Goal: Information Seeking & Learning: Learn about a topic

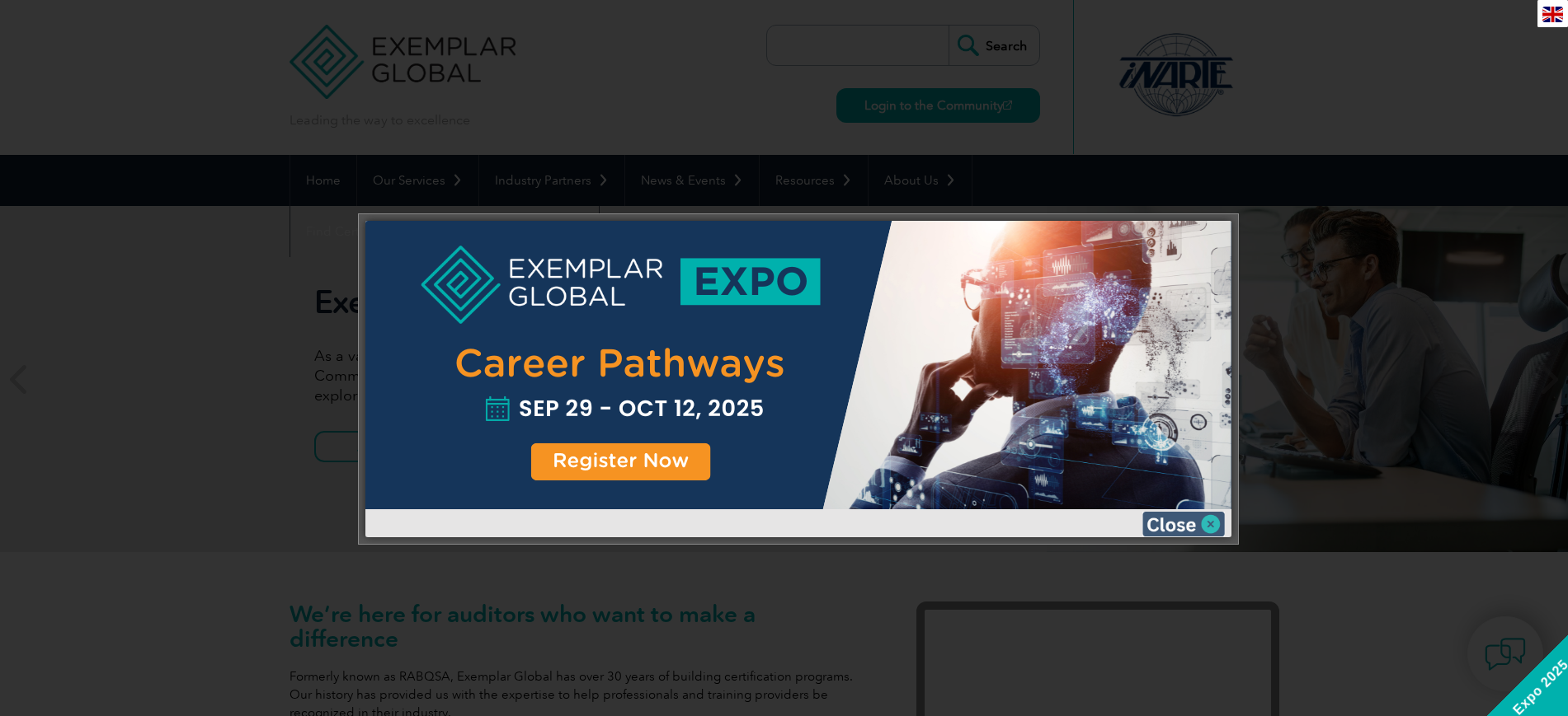
click at [1212, 524] on img at bounding box center [1183, 524] width 82 height 25
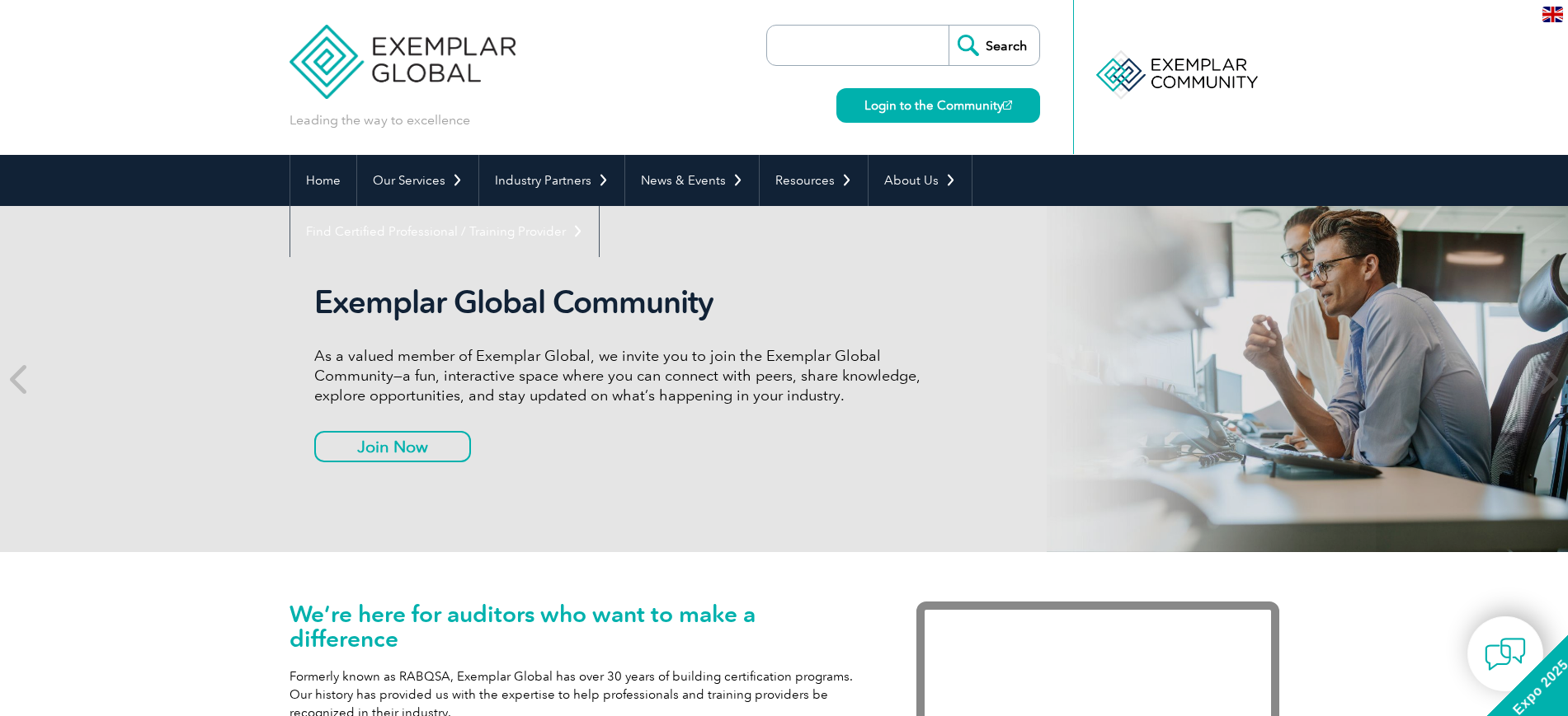
click at [870, 36] on input "search" at bounding box center [862, 45] width 173 height 40
type input "associate"
click at [949, 26] on input "Search" at bounding box center [994, 45] width 91 height 40
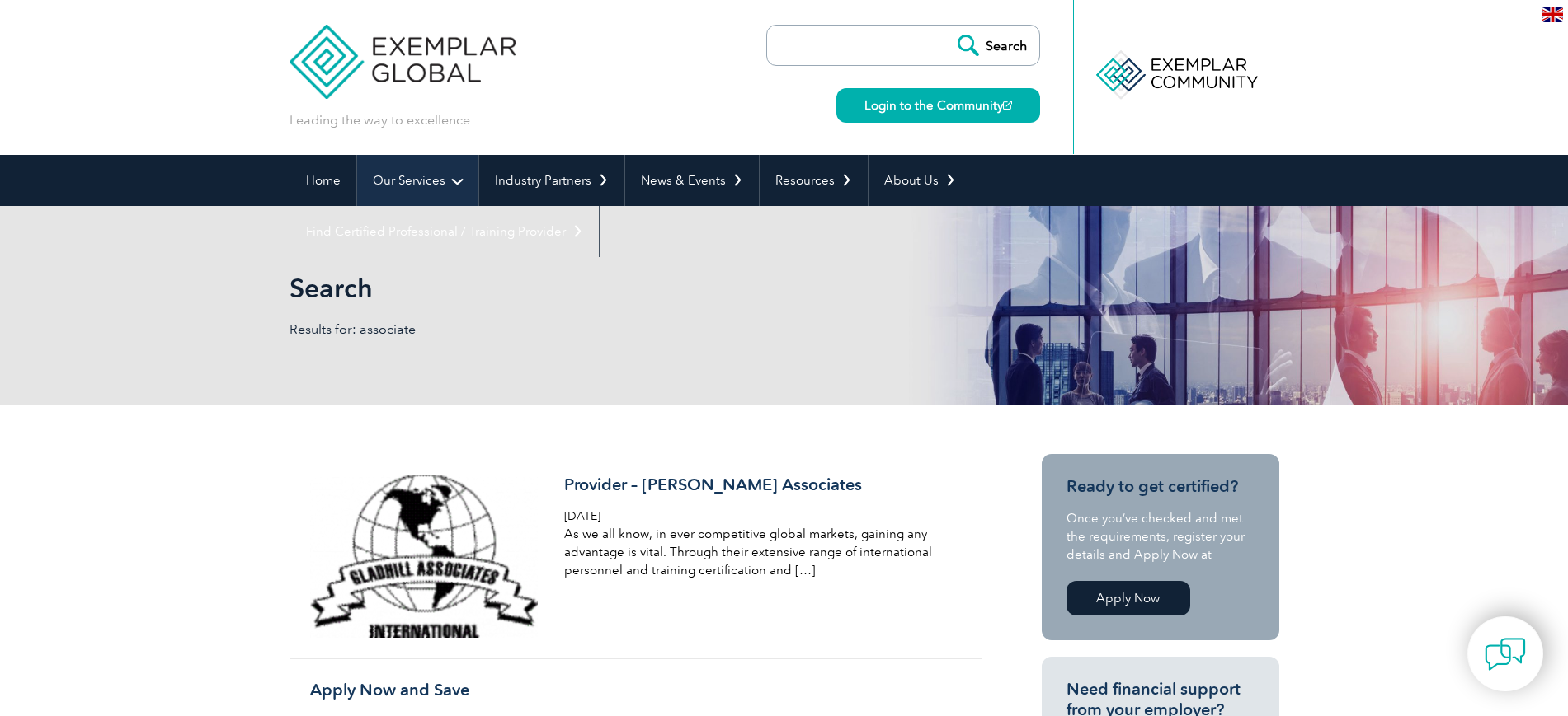
click at [395, 187] on link "Our Services" at bounding box center [417, 181] width 121 height 51
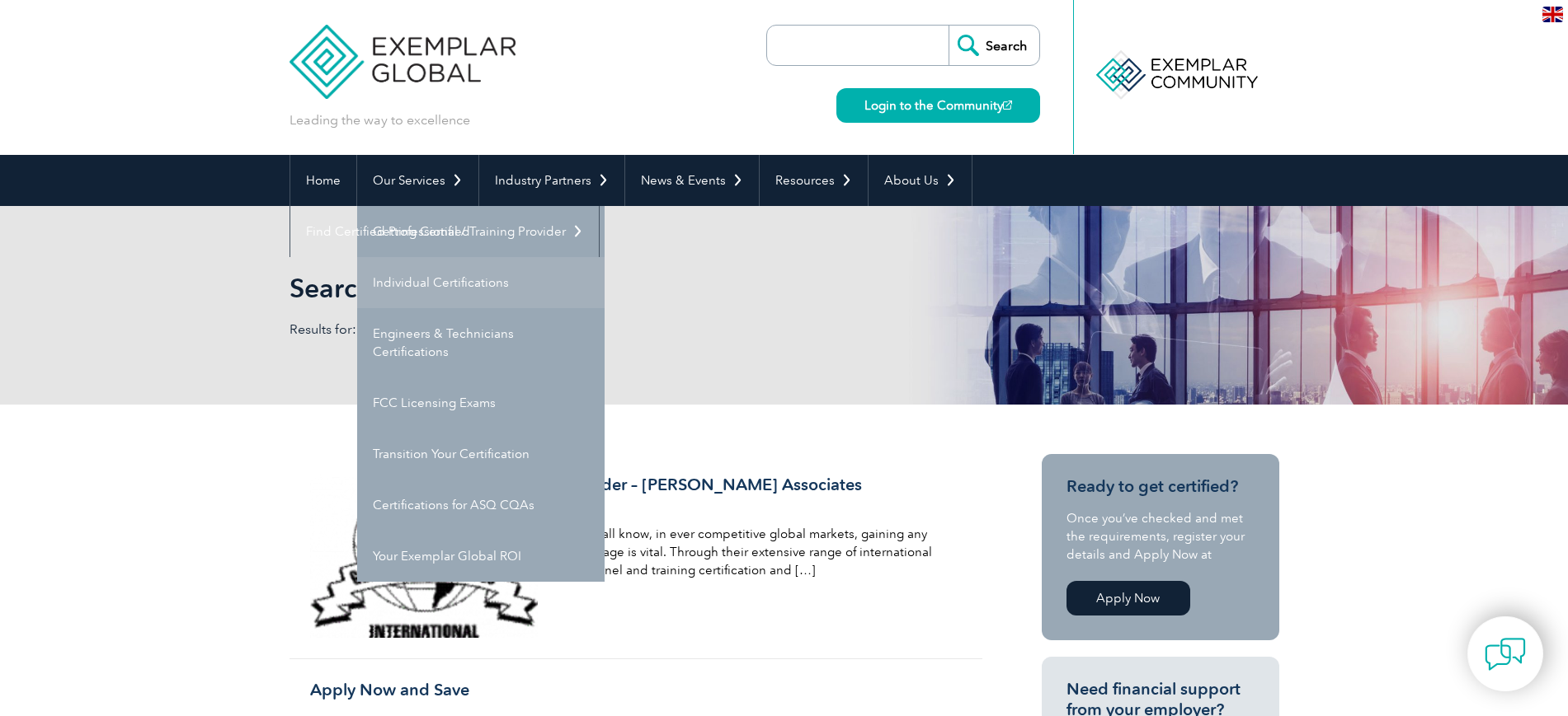
click at [404, 278] on link "Individual Certifications" at bounding box center [481, 283] width 247 height 51
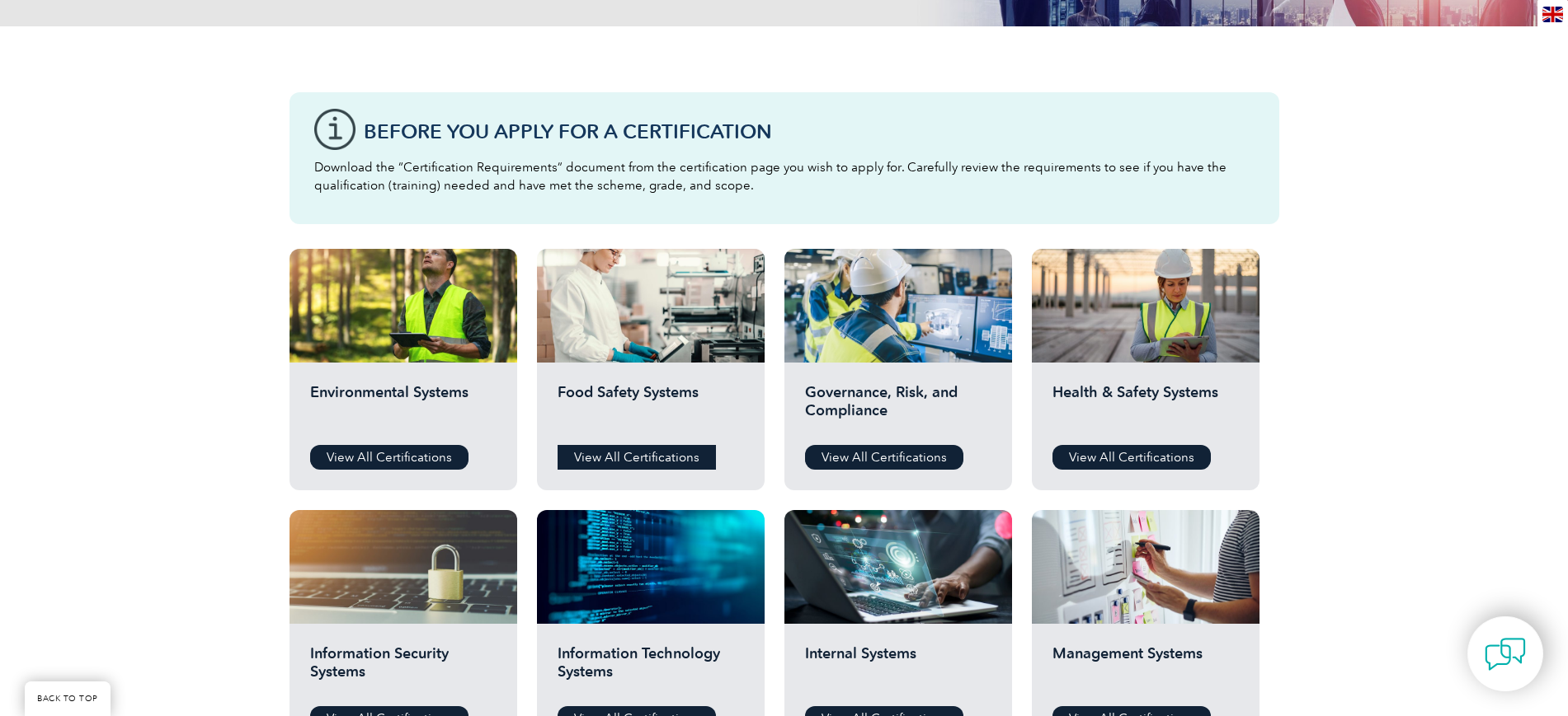
scroll to position [412, 0]
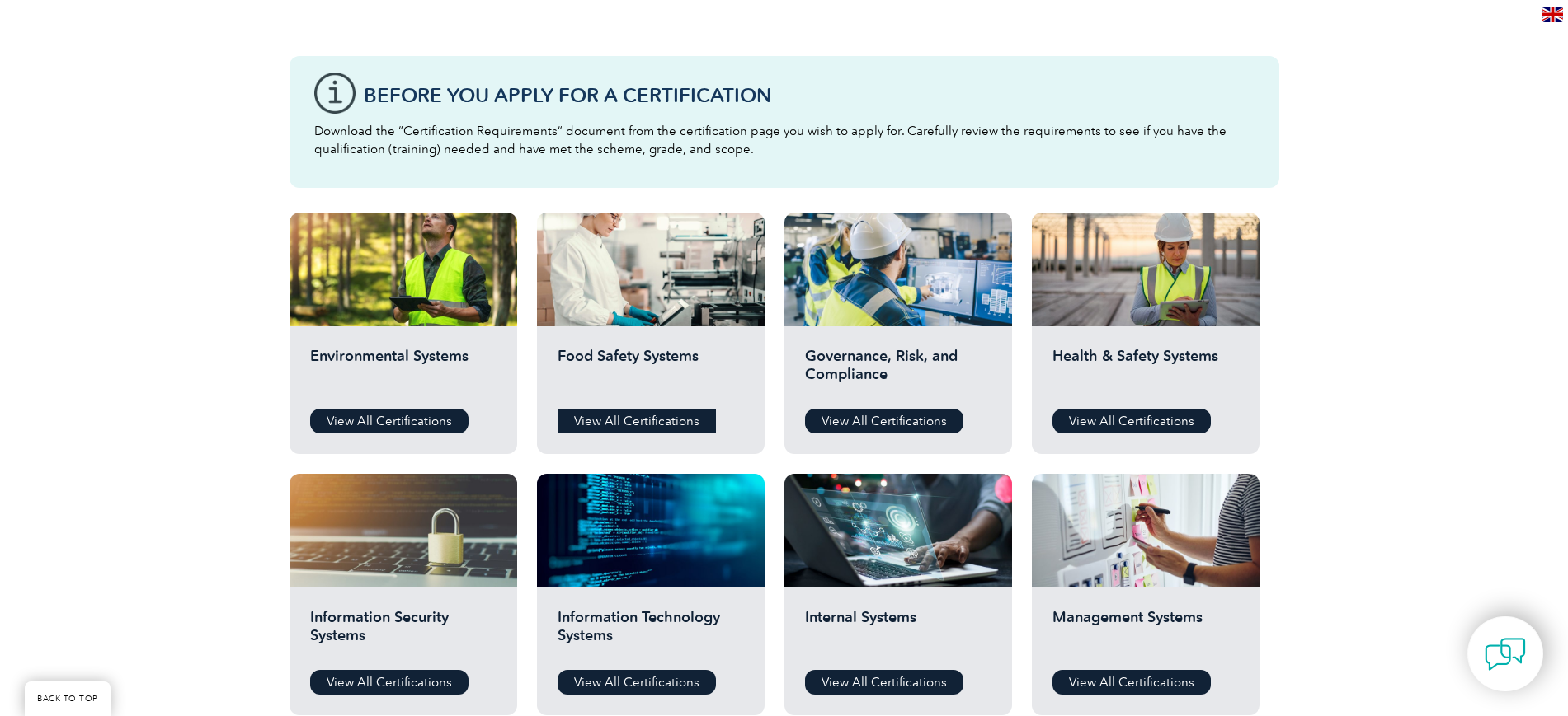
click at [664, 426] on link "View All Certifications" at bounding box center [636, 421] width 158 height 25
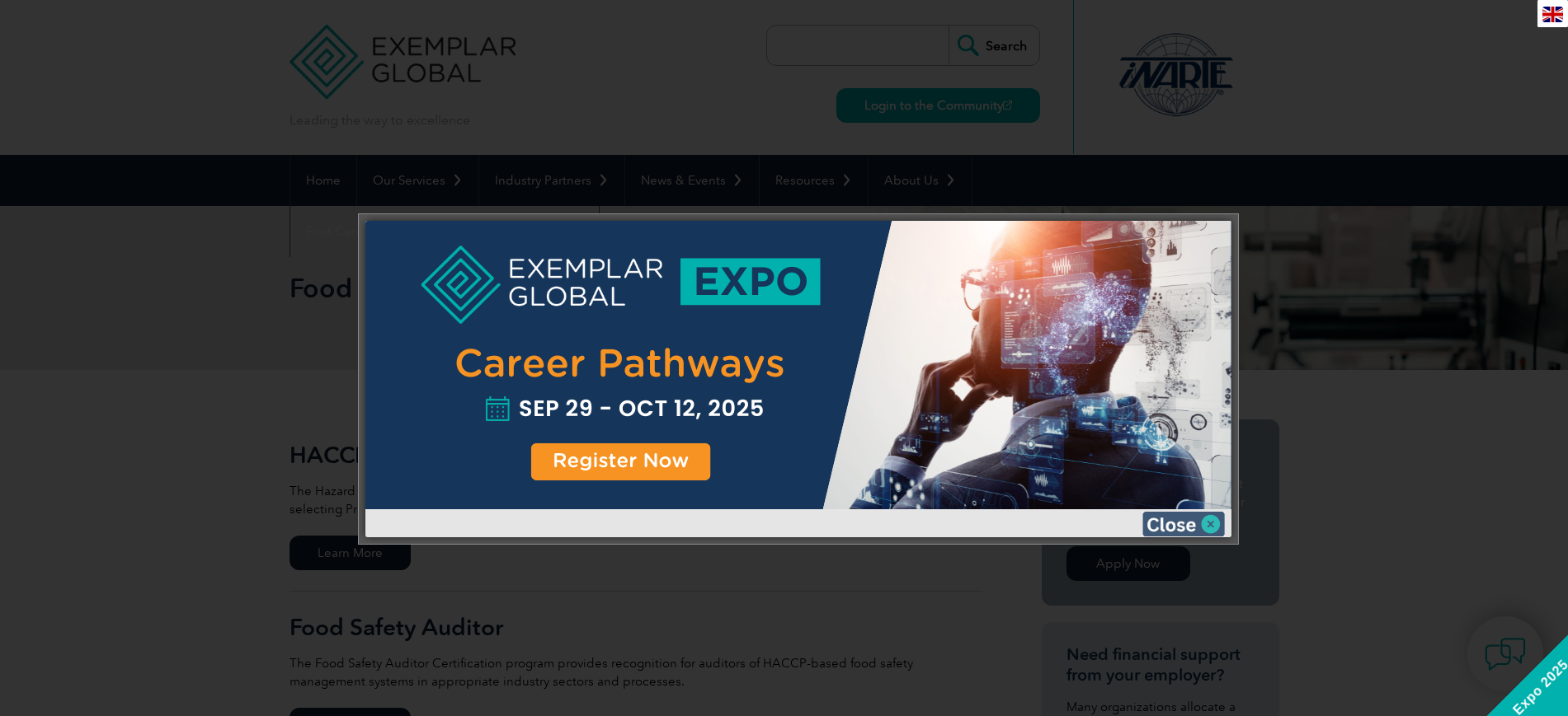
click at [1207, 520] on img at bounding box center [1183, 524] width 82 height 25
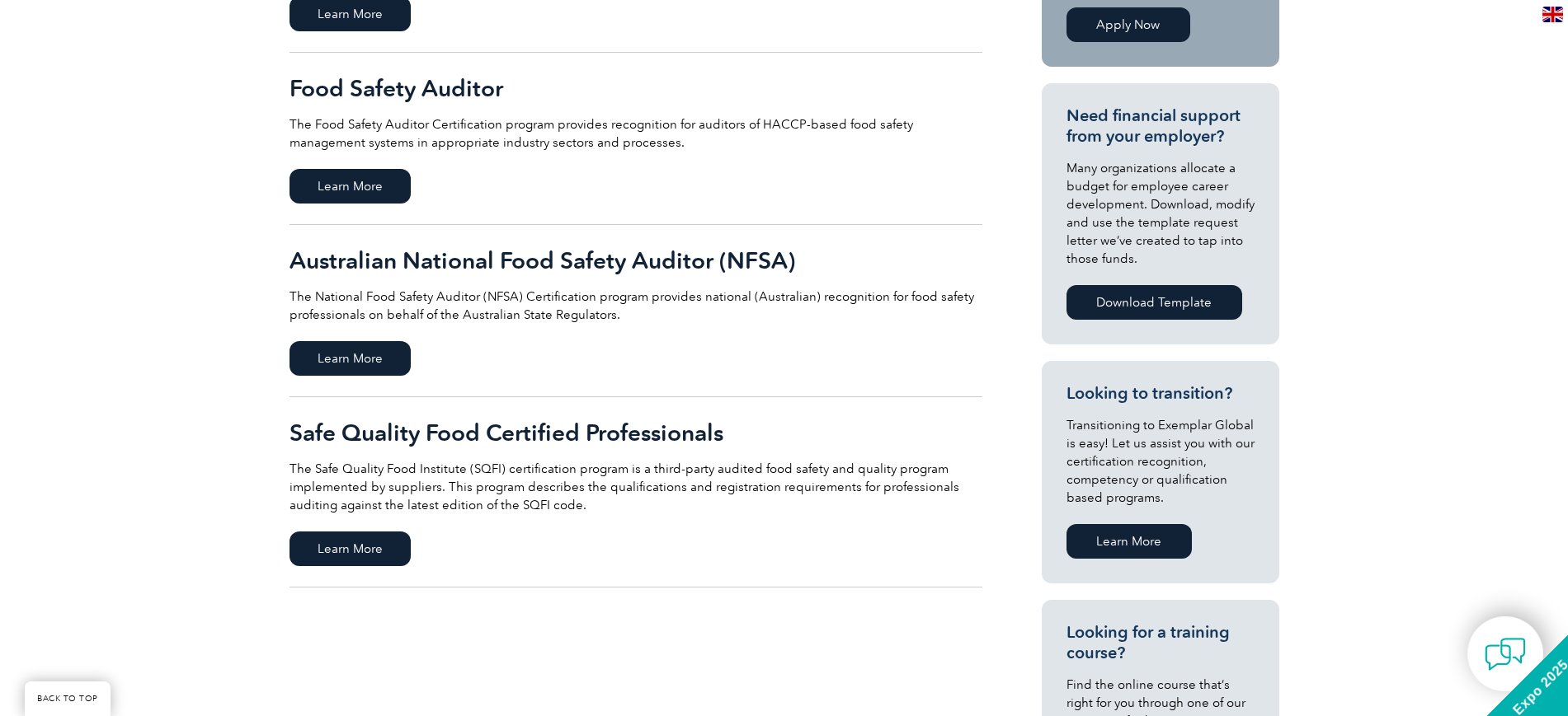
scroll to position [515, 0]
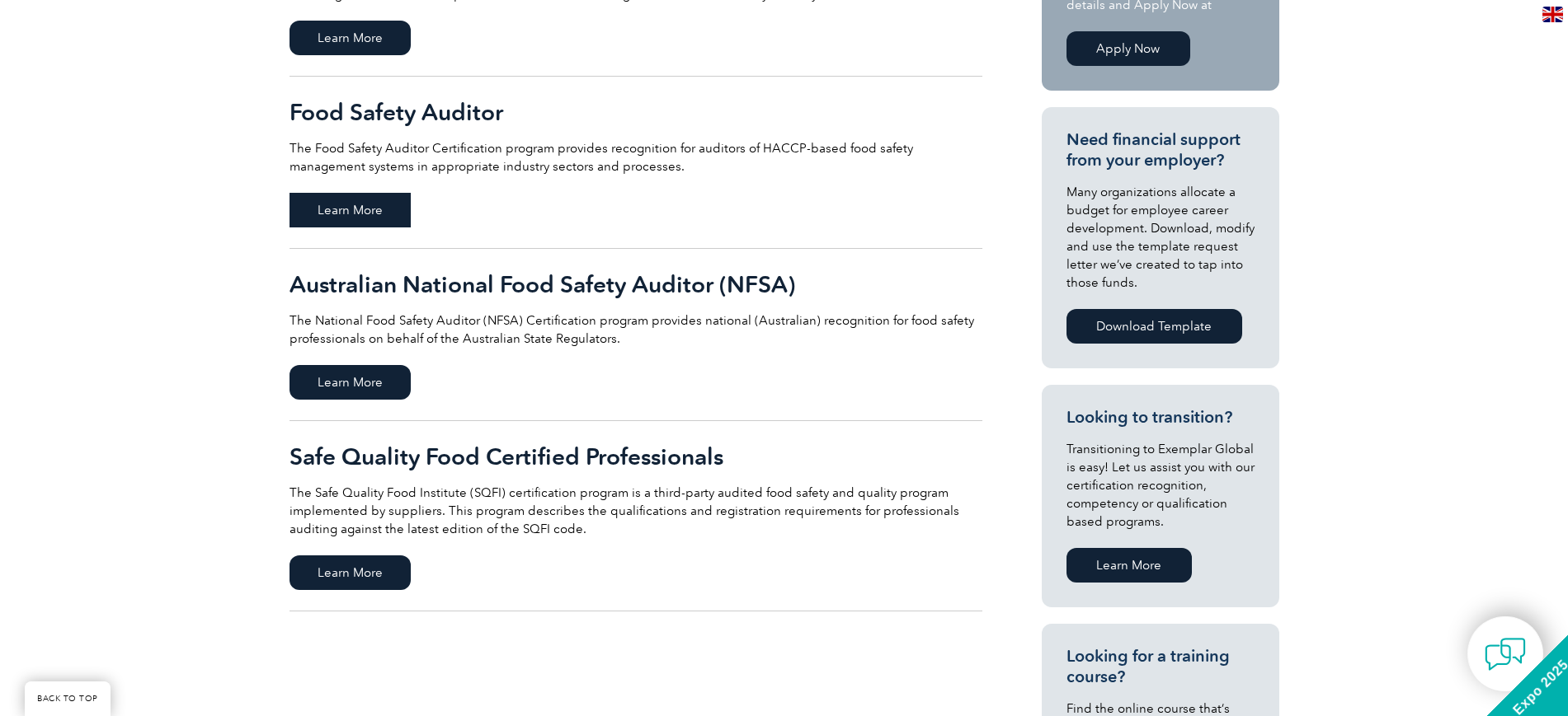
click at [347, 208] on span "Learn More" at bounding box center [349, 210] width 121 height 34
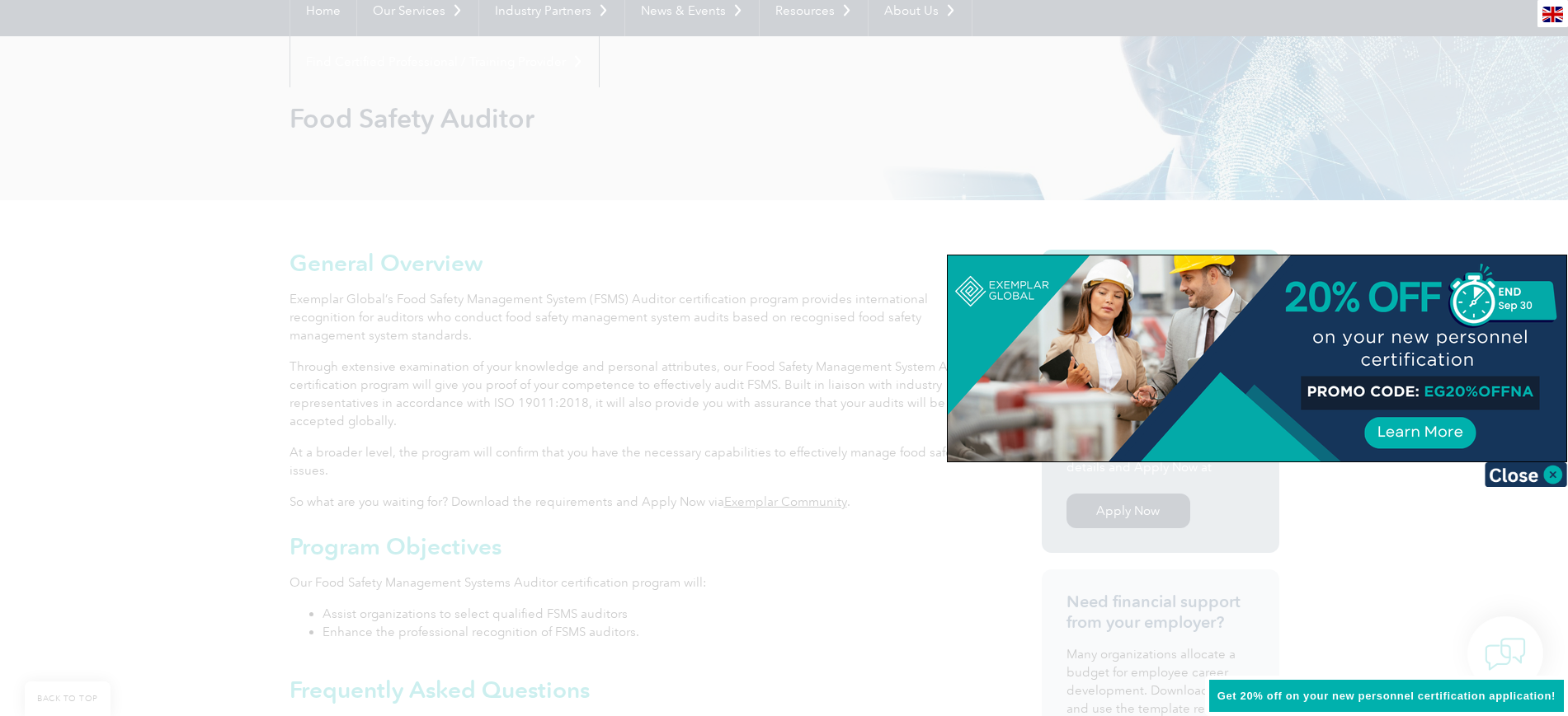
scroll to position [206, 0]
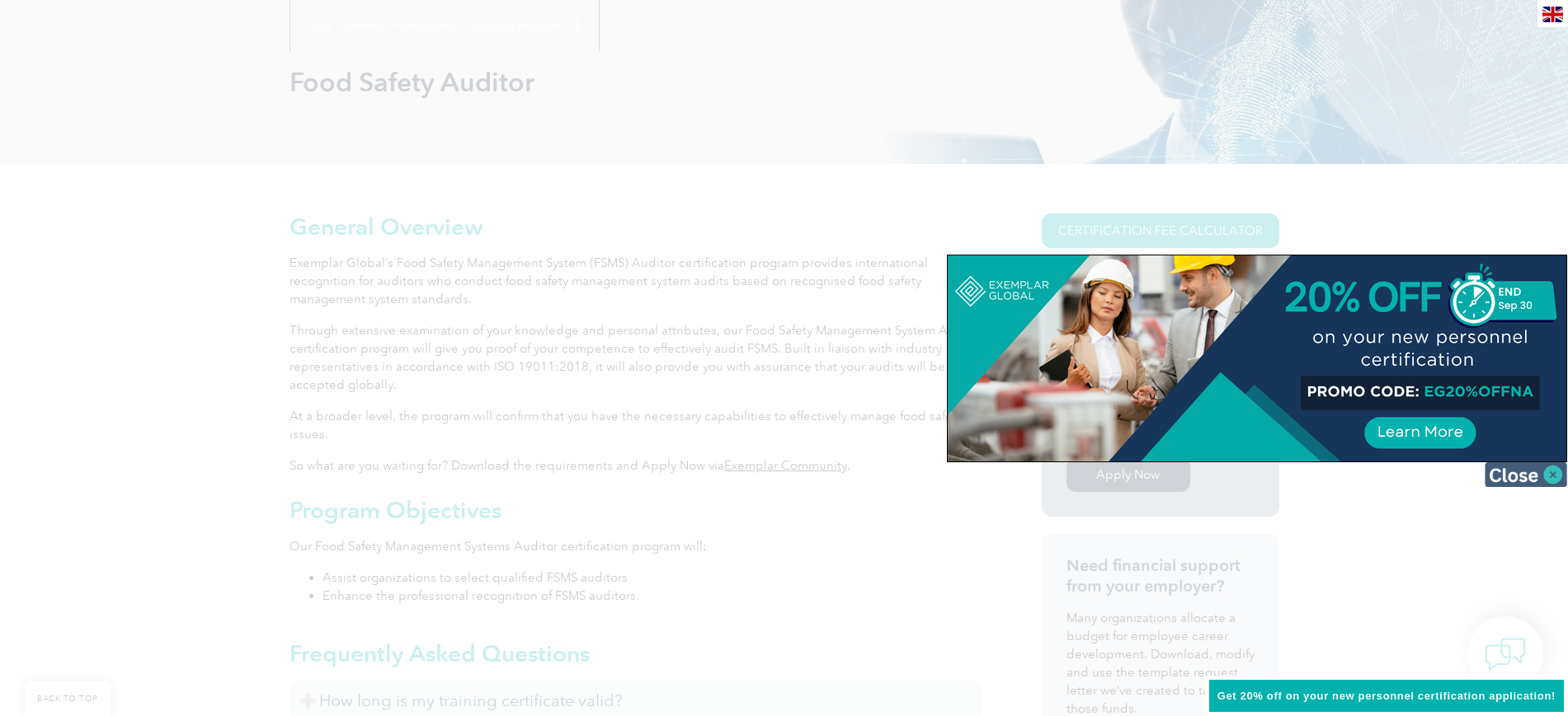
click at [1551, 472] on img at bounding box center [1525, 474] width 82 height 25
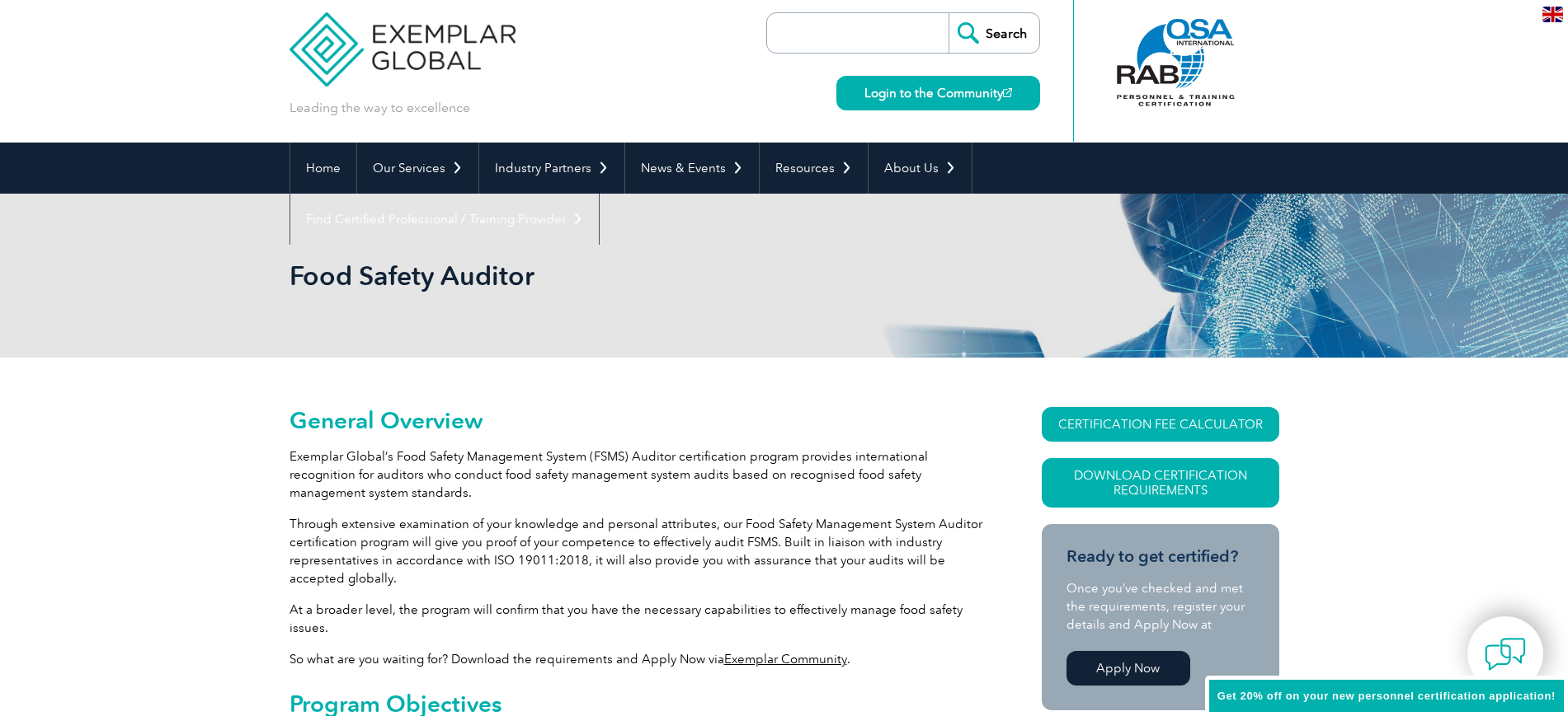
scroll to position [0, 0]
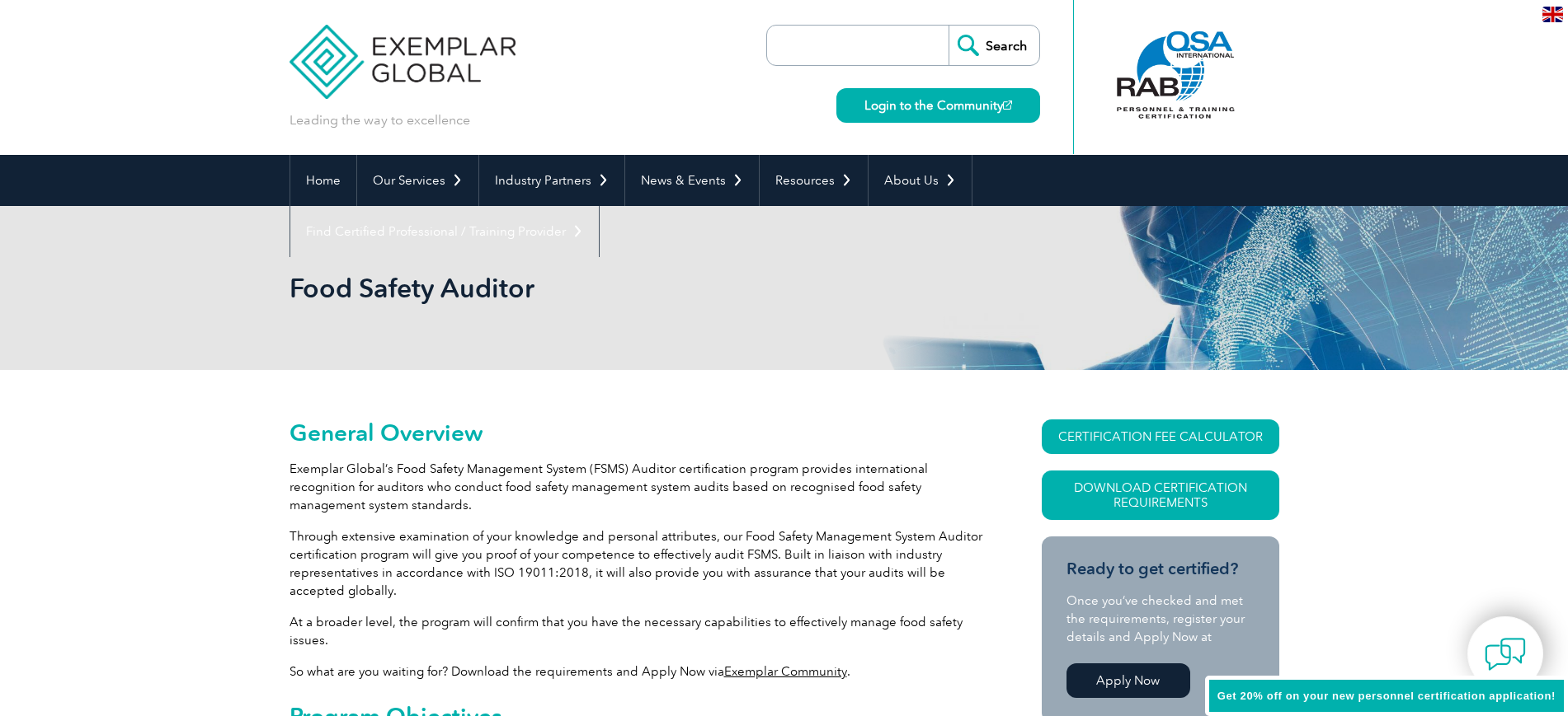
click at [1349, 246] on div "Food Safety Auditor" at bounding box center [784, 288] width 1568 height 164
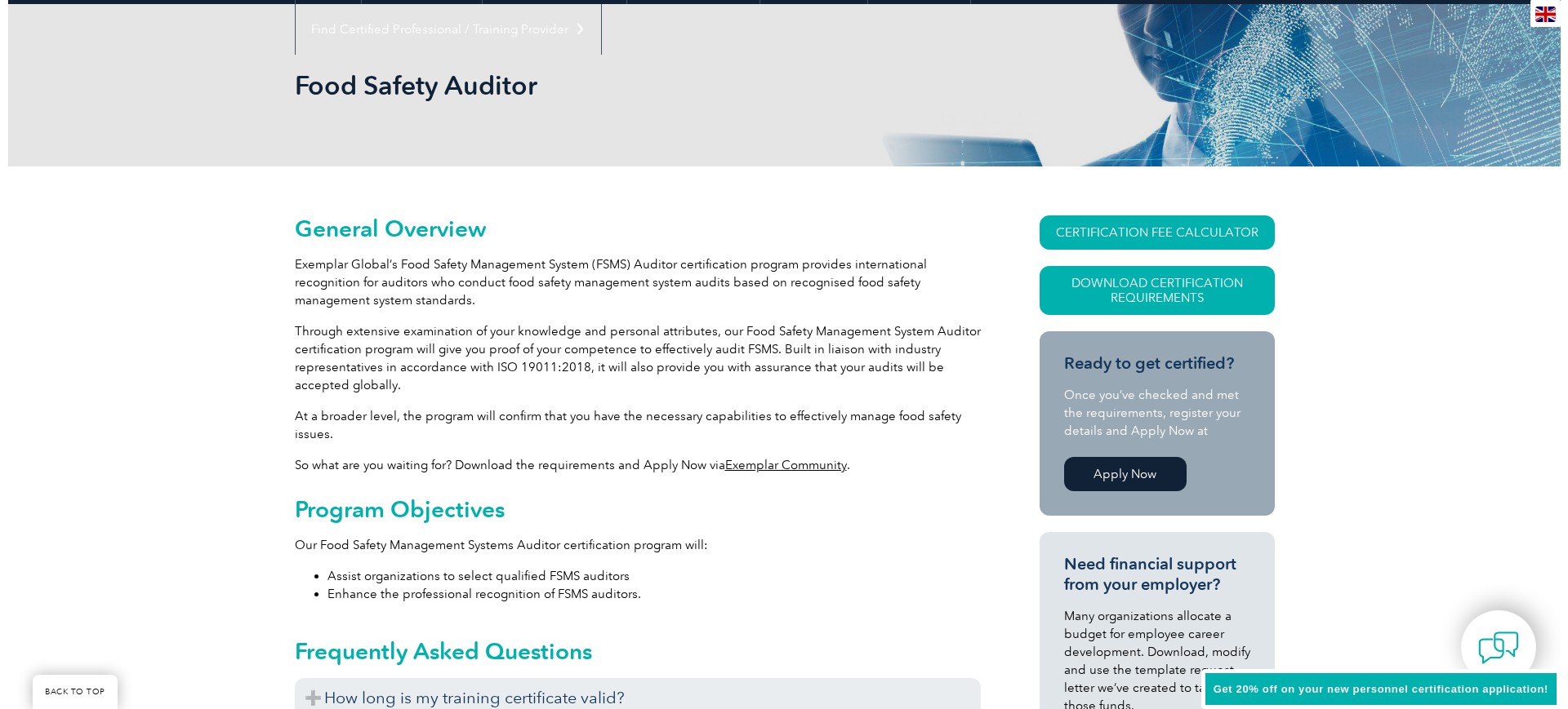
scroll to position [204, 0]
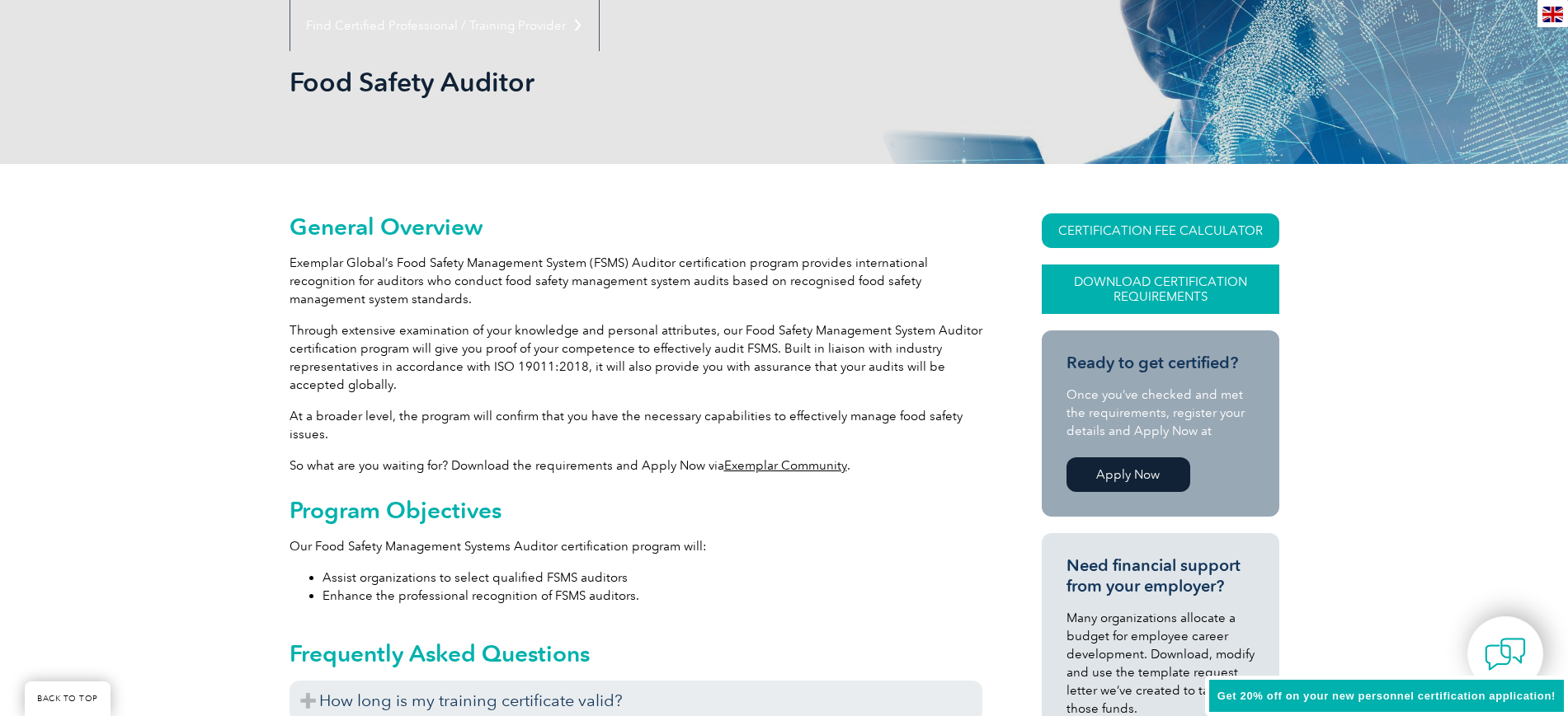
click at [1148, 290] on link "Download Certification Requirements" at bounding box center [1160, 289] width 237 height 49
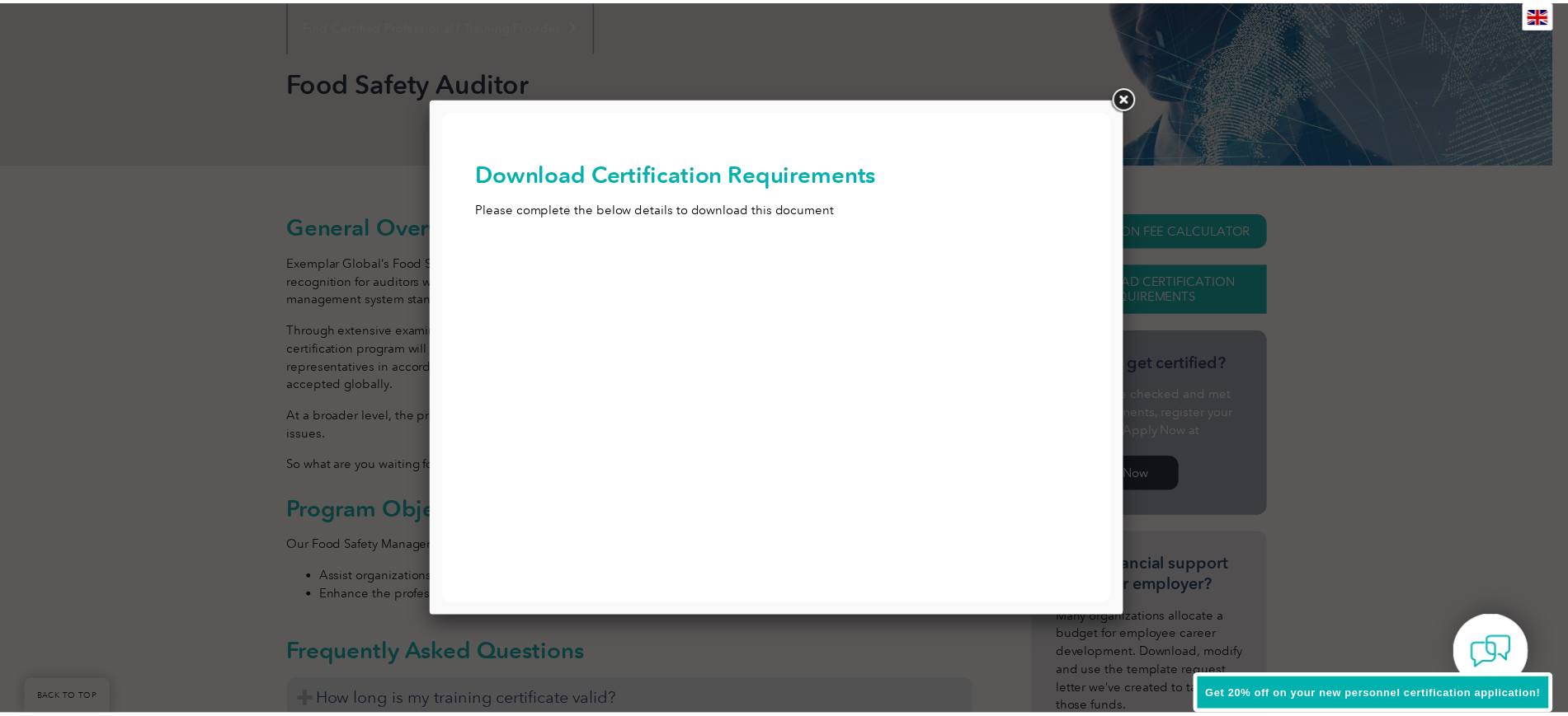
scroll to position [0, 0]
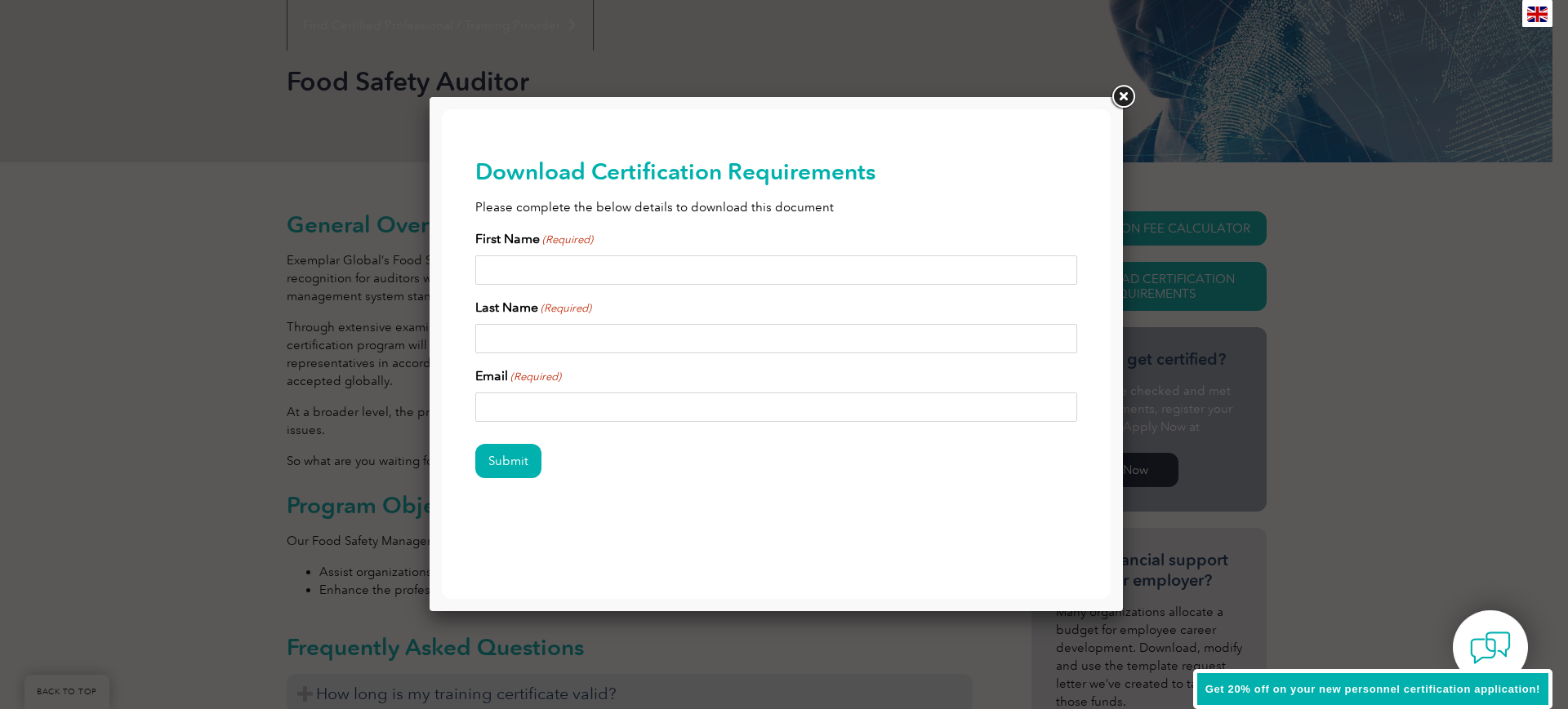
click at [1124, 94] on link at bounding box center [1122, 97] width 30 height 30
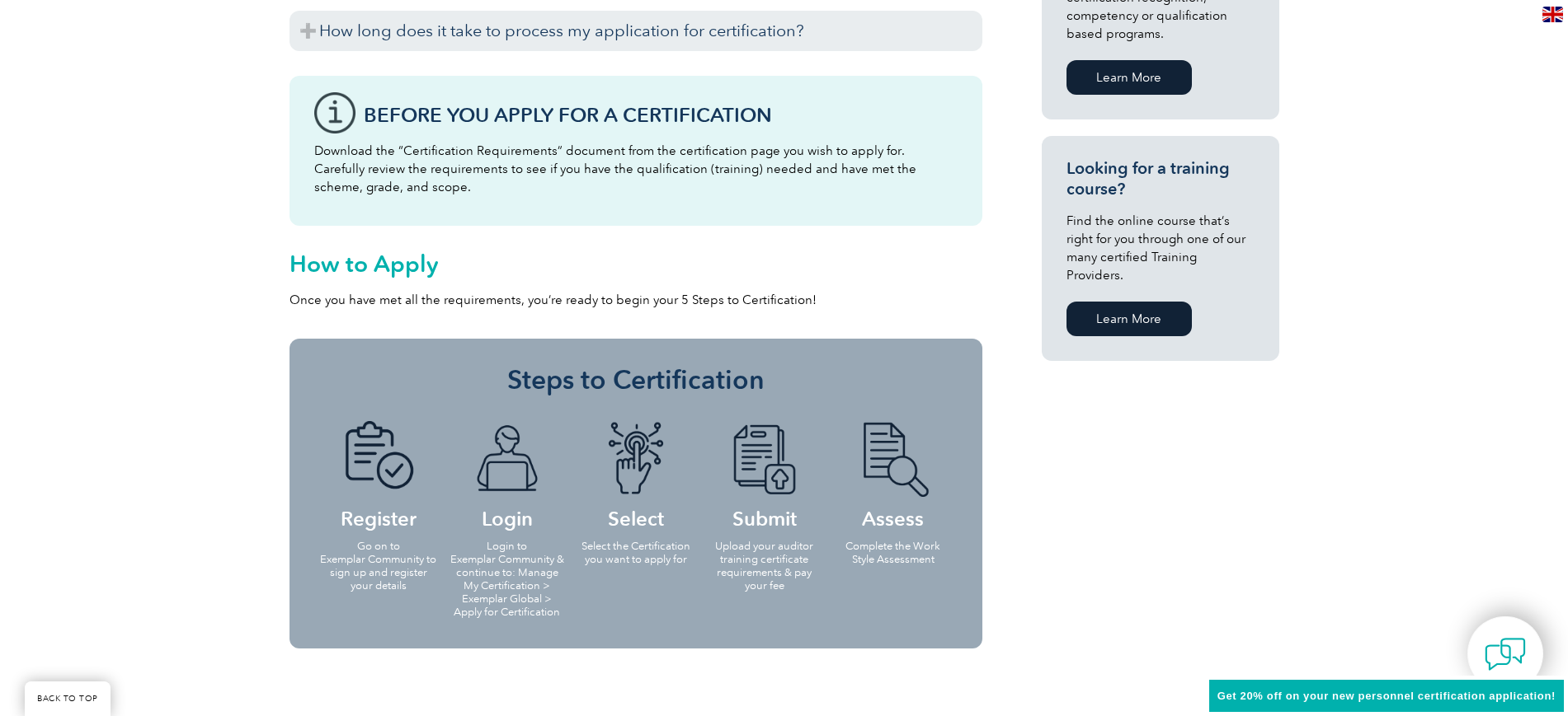
scroll to position [1133, 0]
